Goal: Task Accomplishment & Management: Use online tool/utility

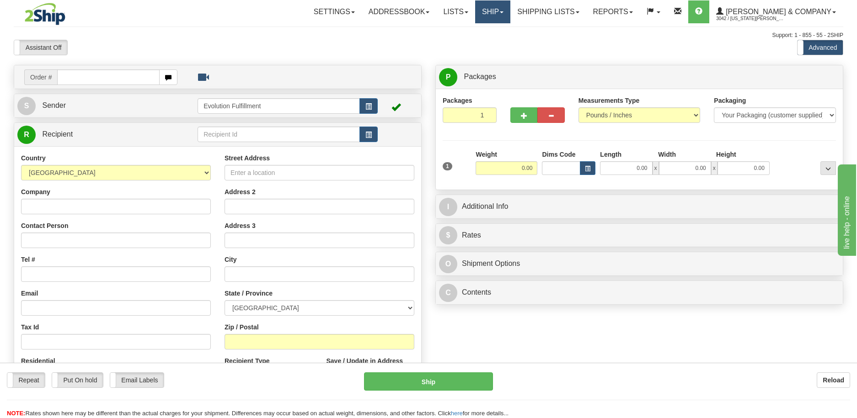
click at [510, 11] on link "Ship" at bounding box center [492, 11] width 35 height 23
click at [501, 43] on span "OnHold / Order Queue" at bounding box center [468, 43] width 64 height 7
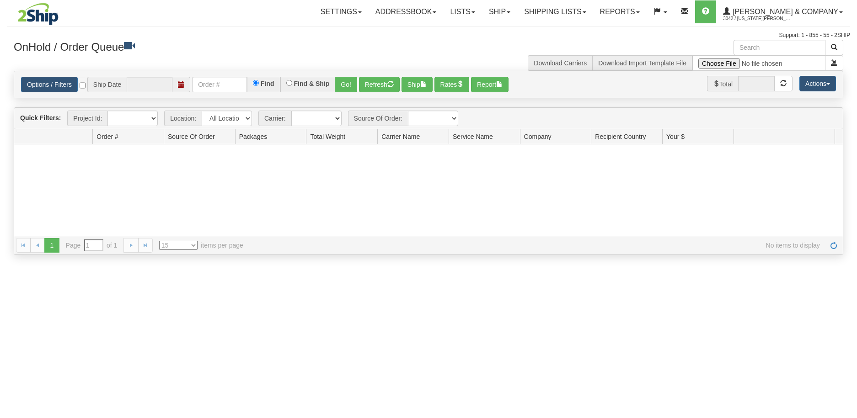
type input "[DATE]"
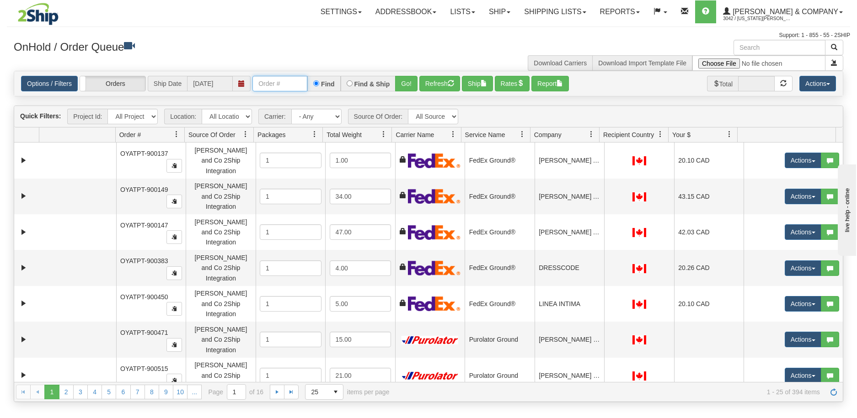
click at [281, 82] on input "text" at bounding box center [279, 84] width 55 height 16
type input "903003"
click at [403, 81] on button "Go!" at bounding box center [406, 84] width 22 height 16
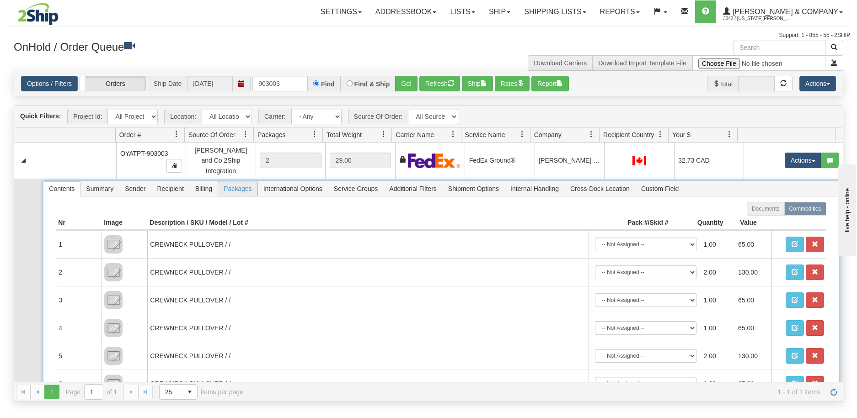
click at [230, 182] on span "Packages" at bounding box center [237, 189] width 39 height 15
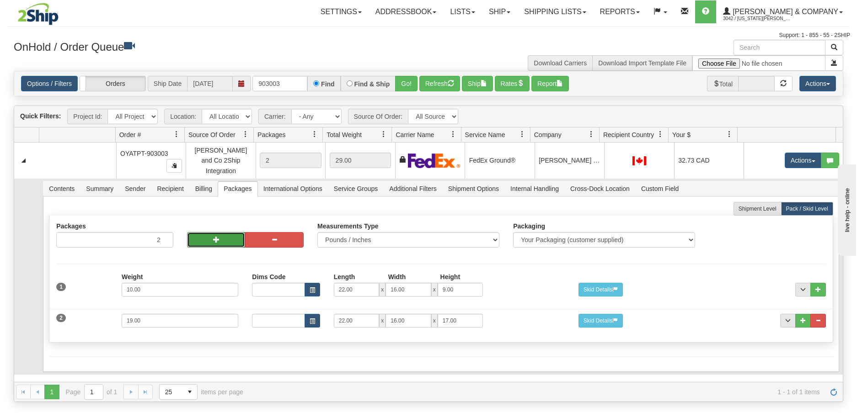
click at [215, 237] on button "button" at bounding box center [216, 240] width 59 height 16
type input "4"
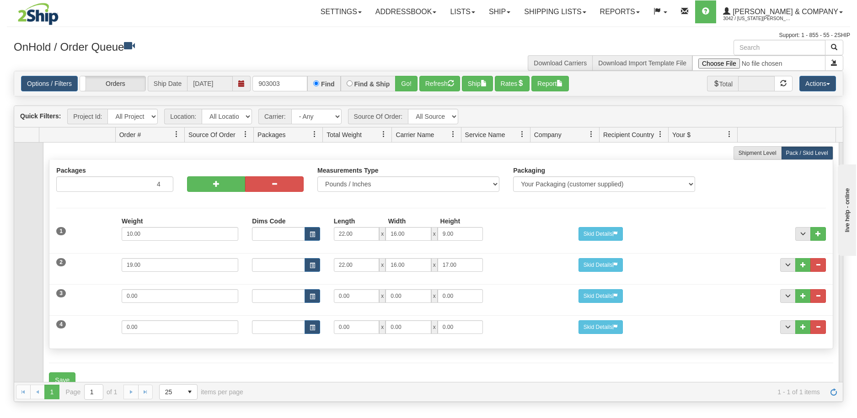
scroll to position [70, 0]
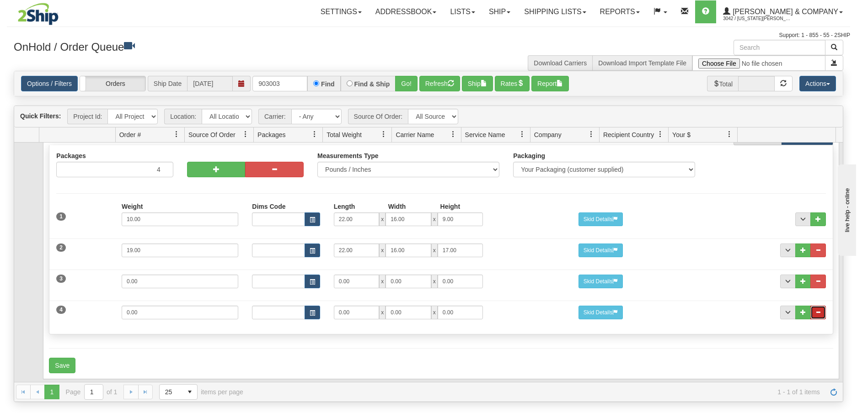
click at [815, 310] on span "..." at bounding box center [817, 312] width 5 height 5
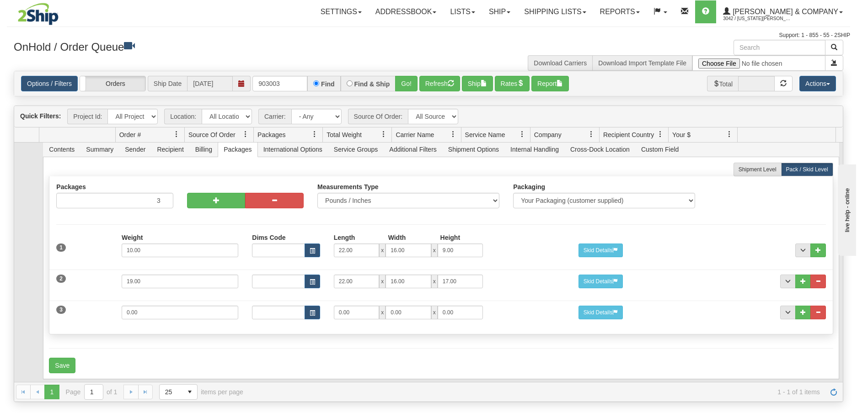
scroll to position [39, 0]
drag, startPoint x: 171, startPoint y: 306, endPoint x: 30, endPoint y: 302, distance: 141.4
click at [30, 302] on tr "Contents Summary Sender Recipient Billing Packages International Options Servic…" at bounding box center [428, 260] width 829 height 243
type input "20"
type input "22"
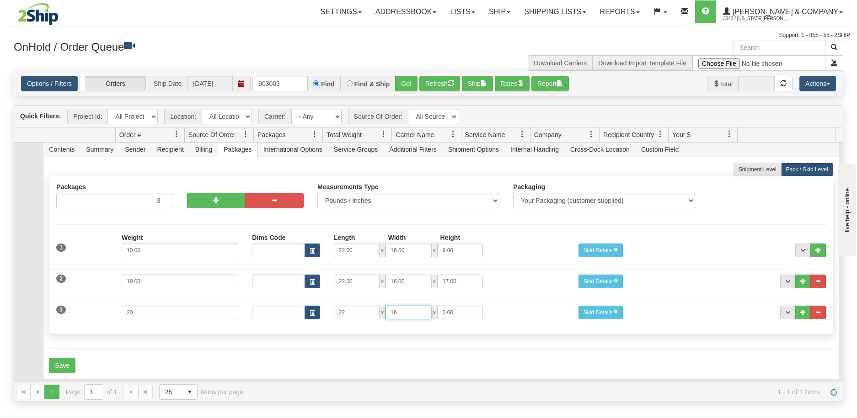
type input "16"
type input "17"
click at [63, 358] on button "Save" at bounding box center [62, 366] width 27 height 16
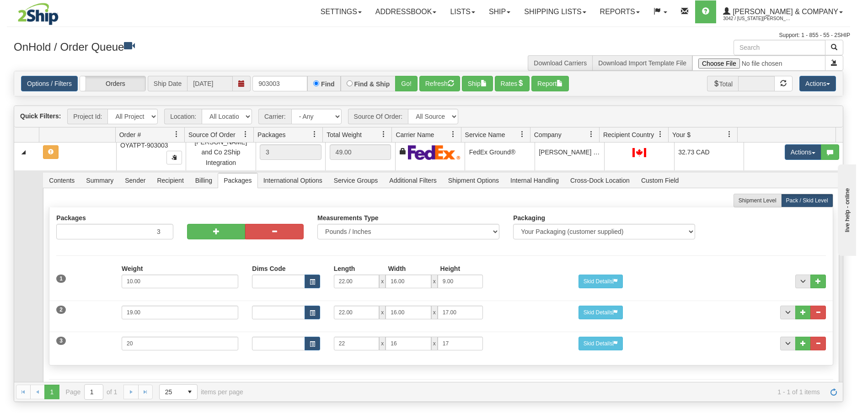
scroll to position [0, 0]
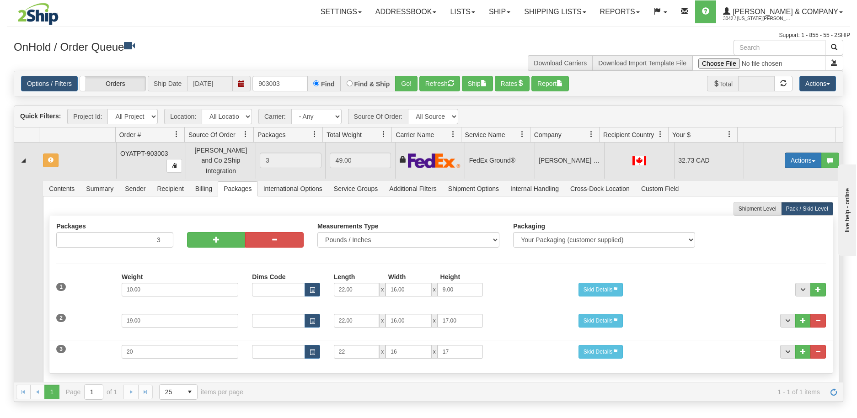
click at [796, 160] on button "Actions" at bounding box center [803, 161] width 37 height 16
click at [770, 186] on span "Refresh Rates" at bounding box center [780, 189] width 47 height 7
